Goal: Task Accomplishment & Management: Manage account settings

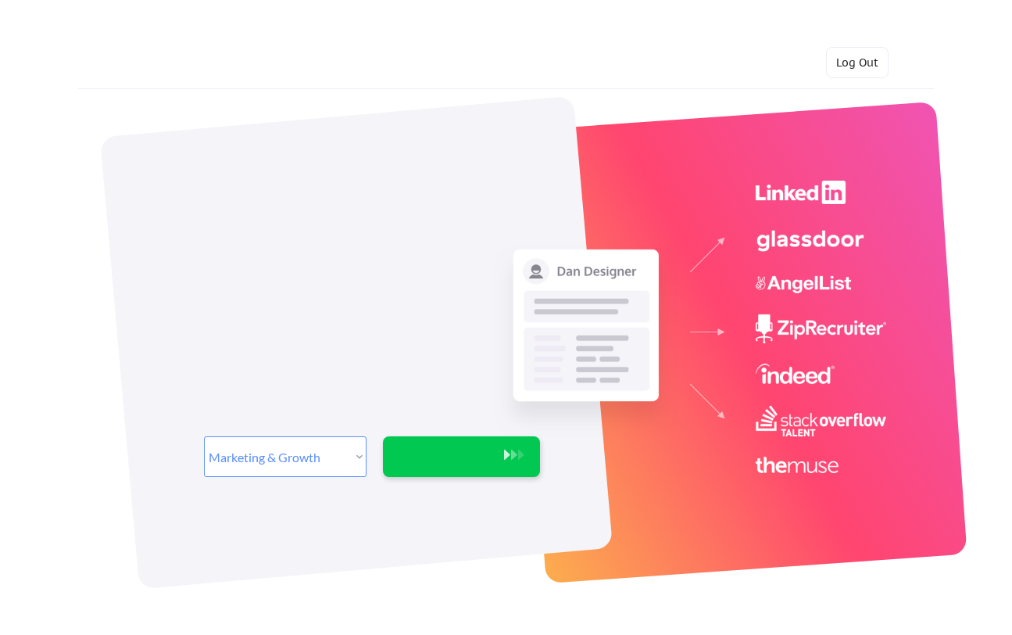
select select ""marketing___comms""
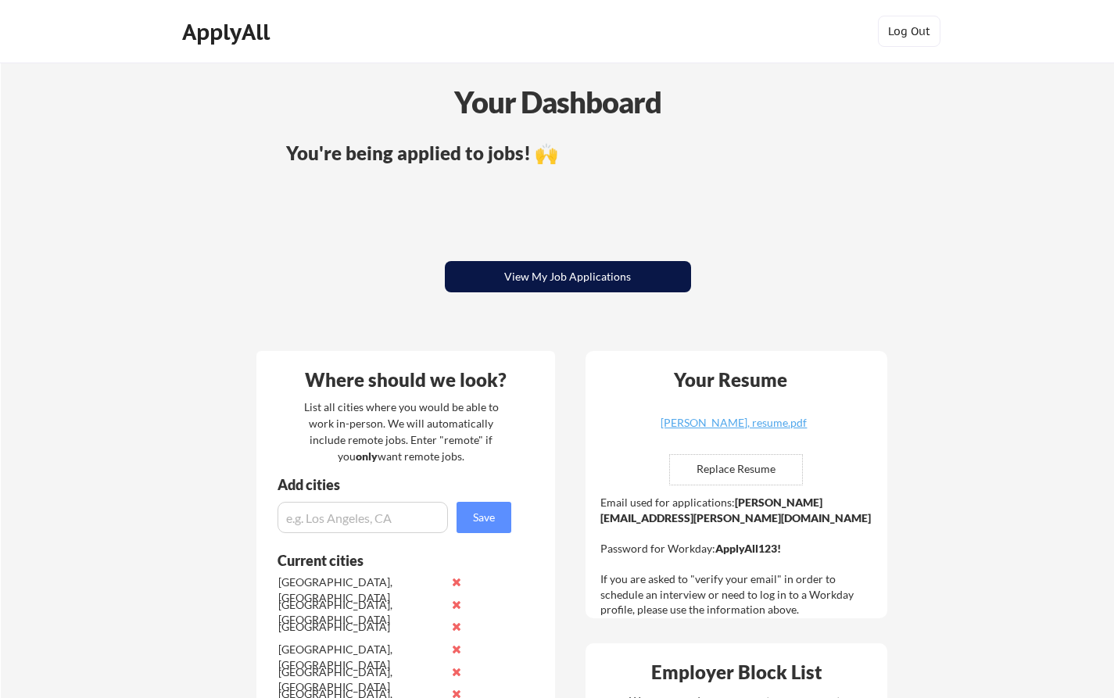
click at [549, 279] on button "View My Job Applications" at bounding box center [568, 276] width 246 height 31
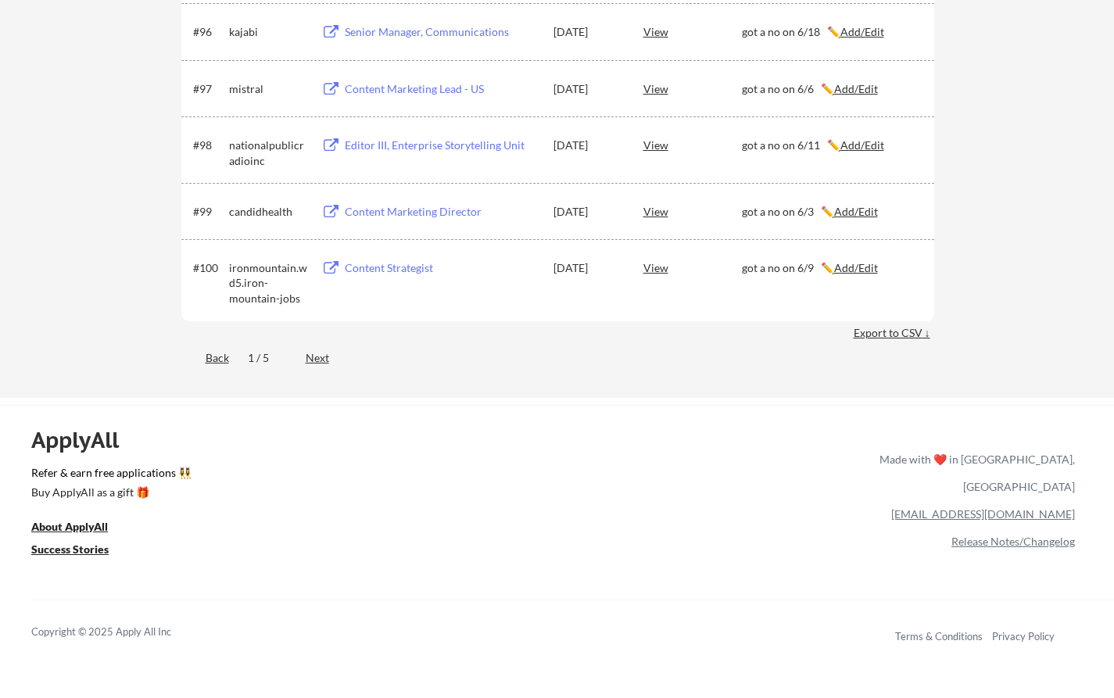
scroll to position [6144, 0]
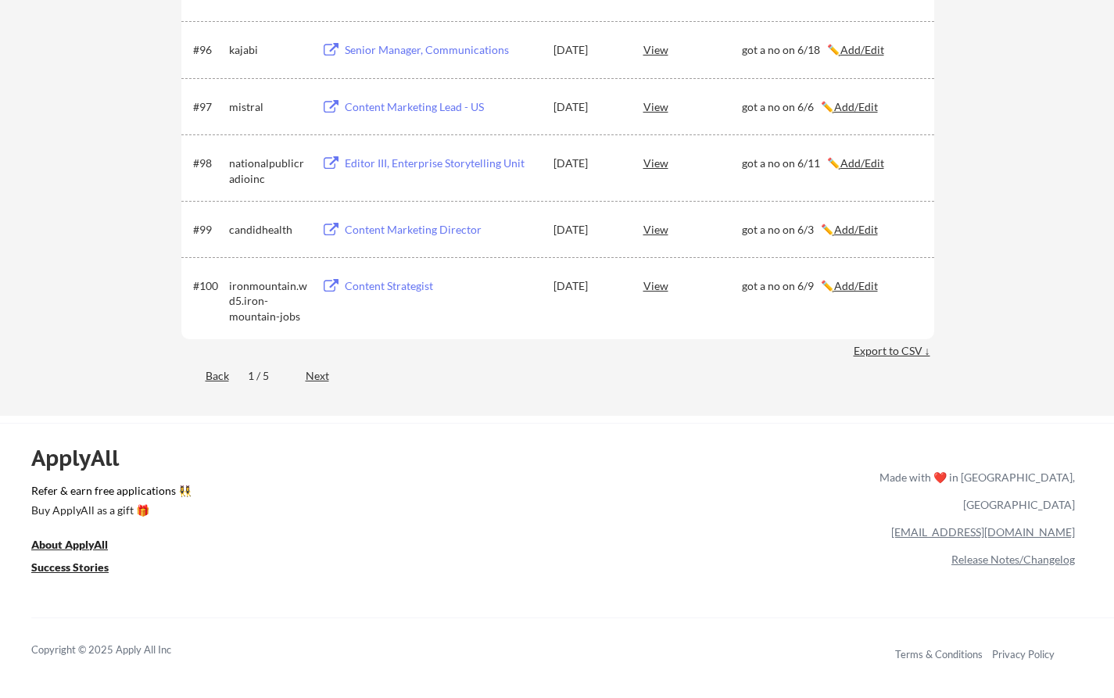
click at [312, 377] on div "Next" at bounding box center [326, 376] width 41 height 16
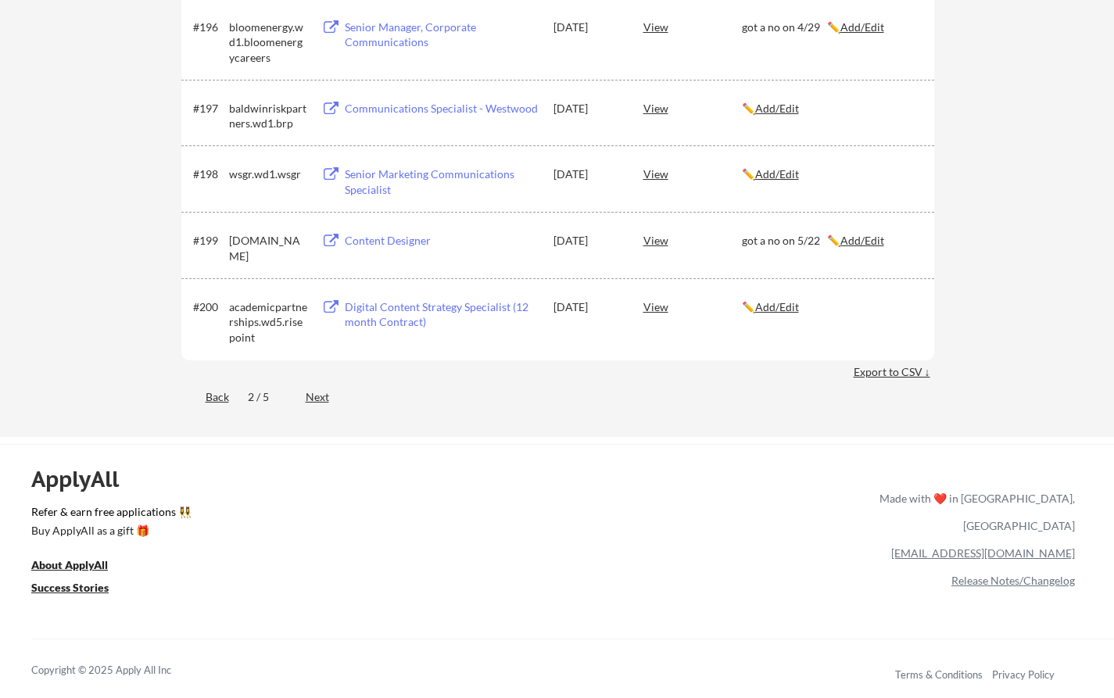
scroll to position [6859, 0]
click at [313, 399] on div "Next" at bounding box center [326, 396] width 41 height 16
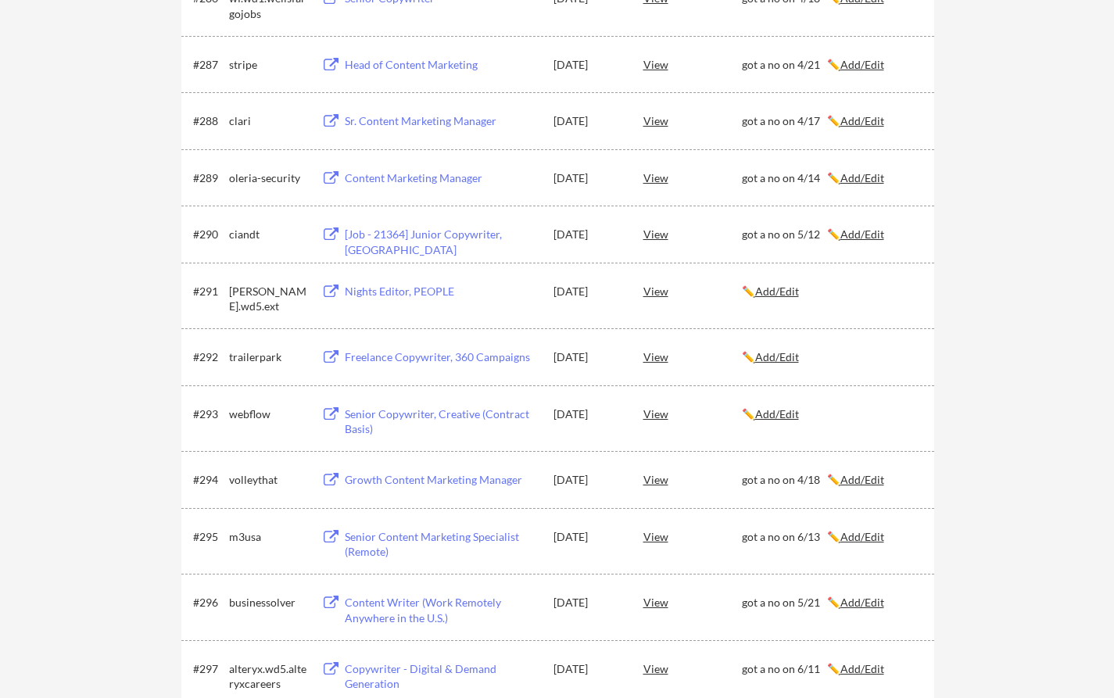
scroll to position [1199, 0]
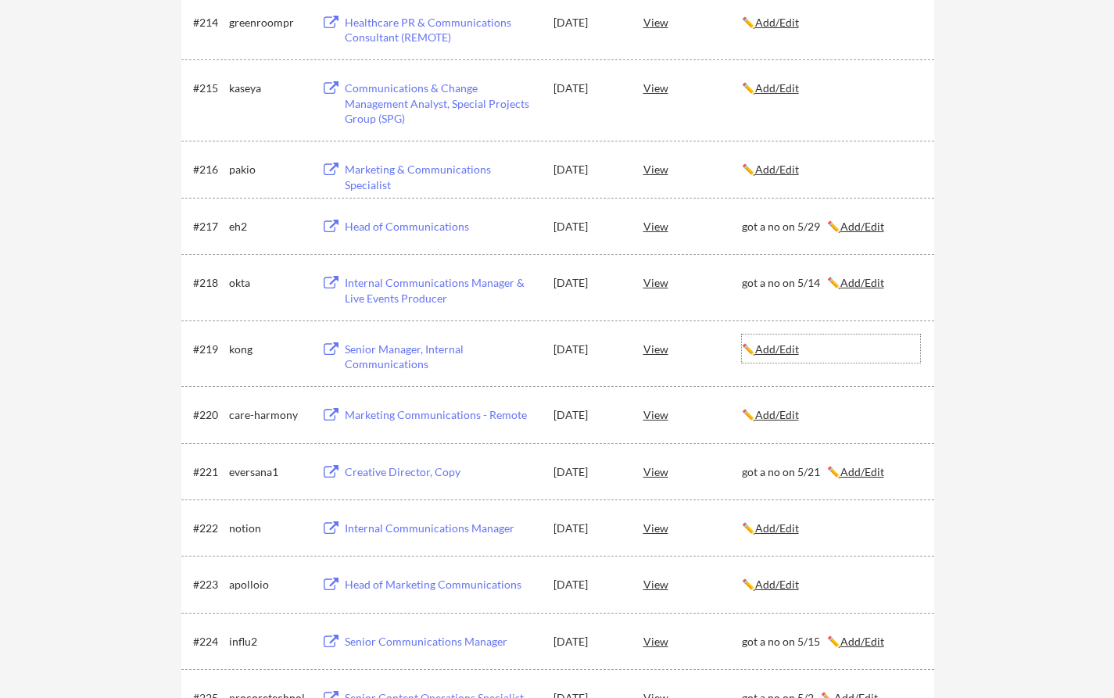
click at [779, 349] on u "Add/Edit" at bounding box center [777, 348] width 44 height 13
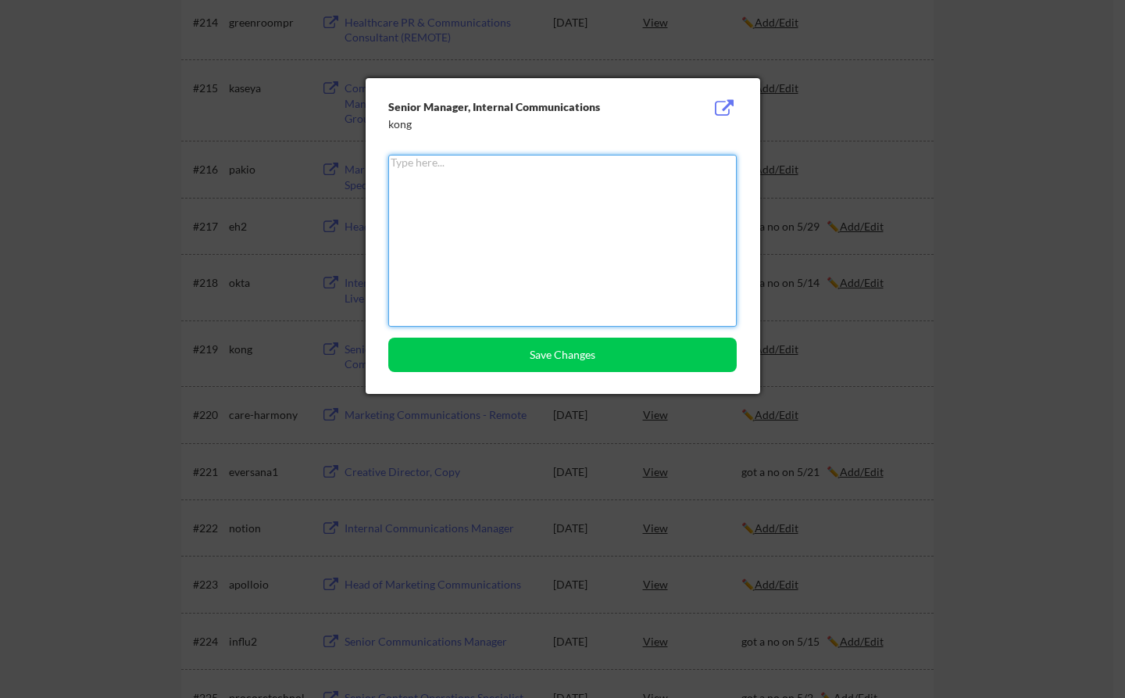
click at [482, 227] on textarea at bounding box center [562, 241] width 349 height 172
paste textarea "job on hold as of 8/11"
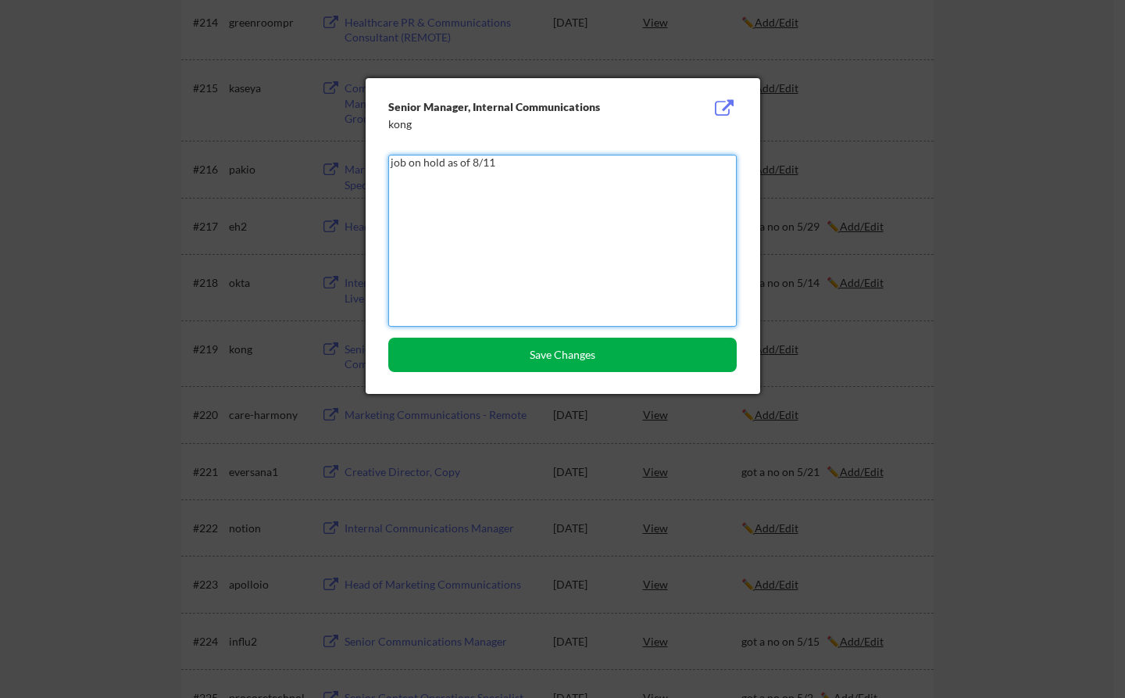
type textarea "job on hold as of 8/11"
click at [538, 345] on button "Save Changes" at bounding box center [562, 355] width 349 height 34
